Goal: Transaction & Acquisition: Subscribe to service/newsletter

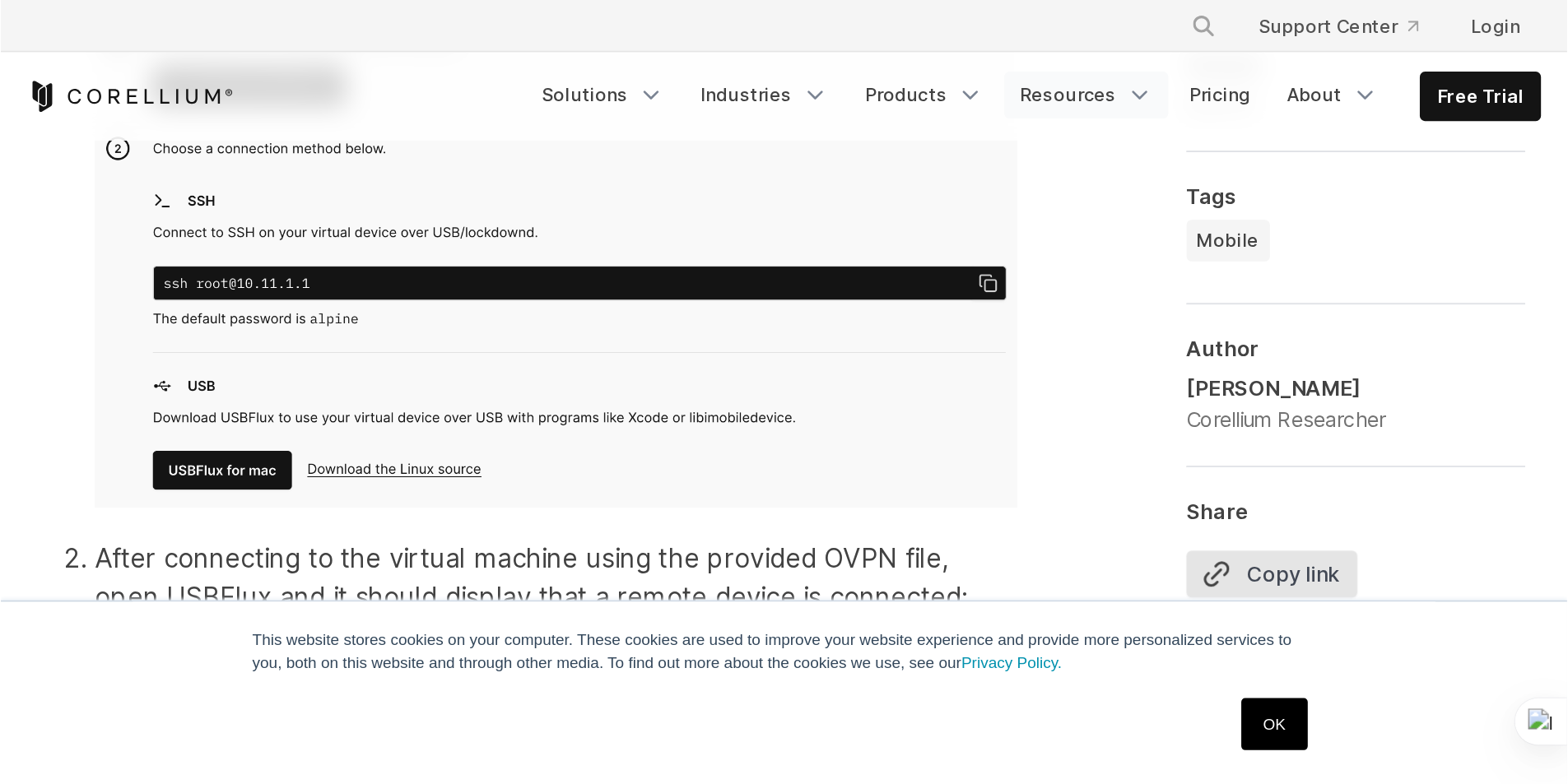
scroll to position [3467, 0]
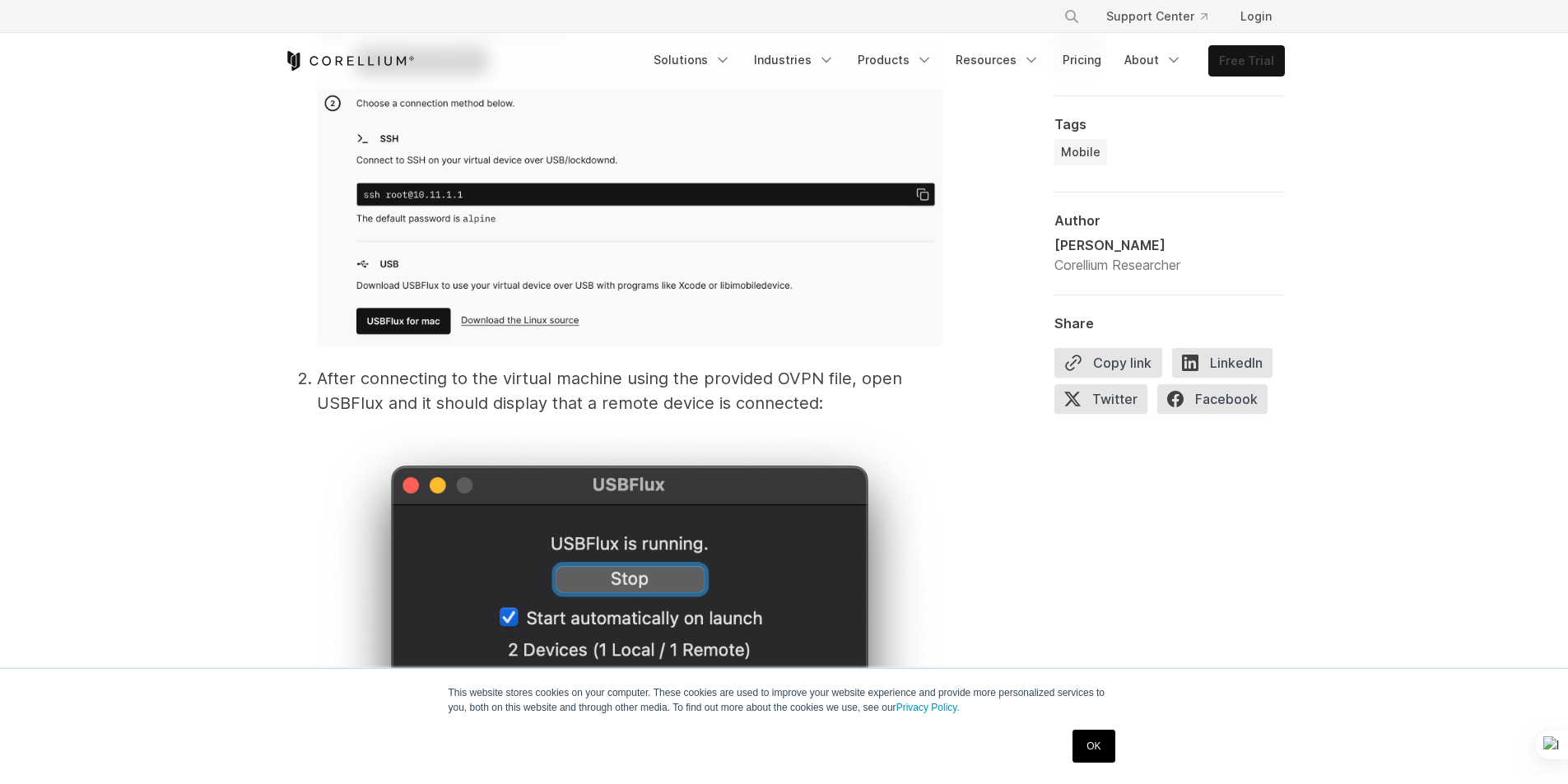
click at [988, 63] on link "Free Trial" at bounding box center [1246, 61] width 75 height 30
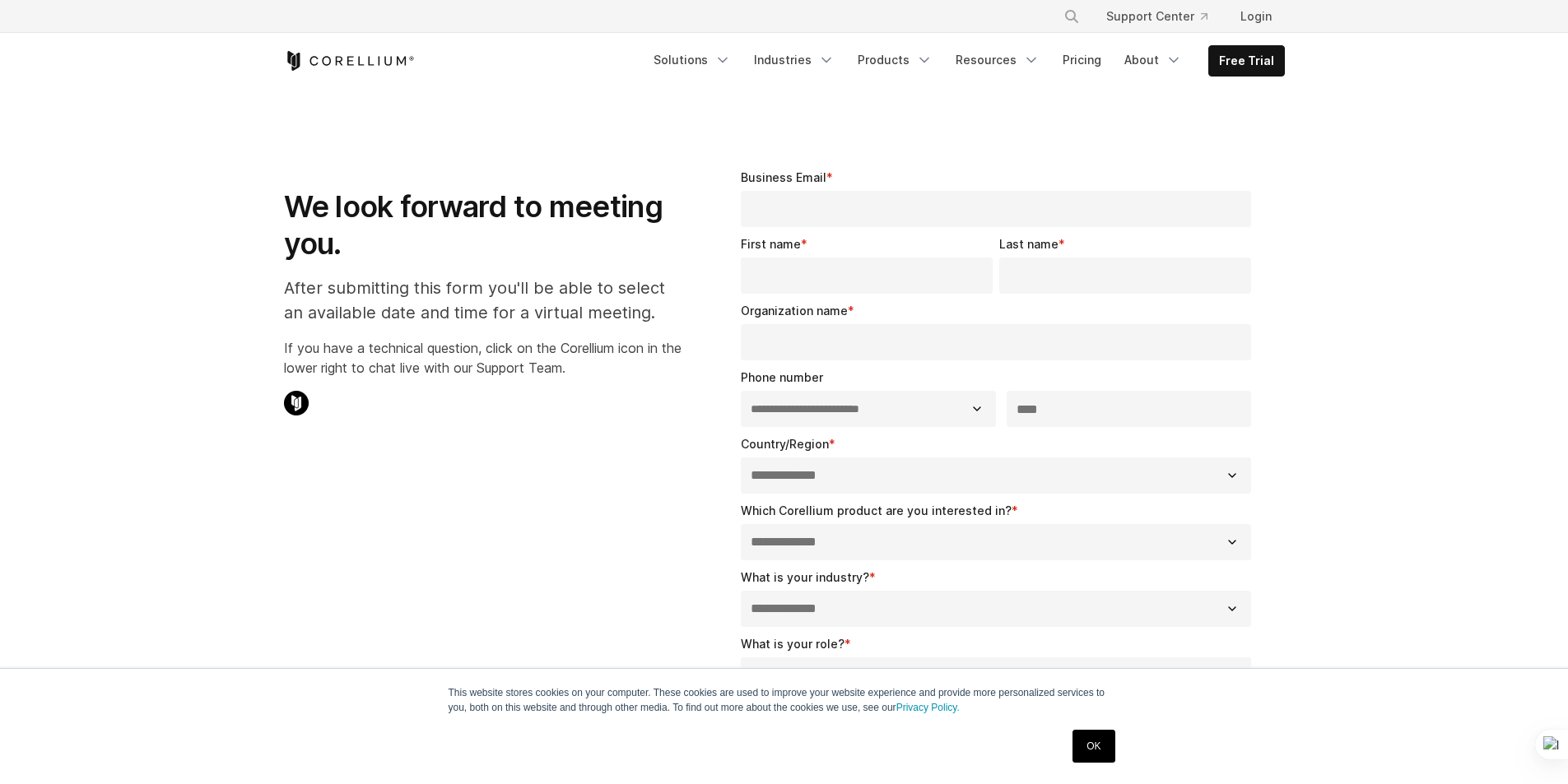
select select "**"
